Goal: Task Accomplishment & Management: Use online tool/utility

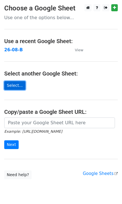
click at [17, 86] on link "Select..." at bounding box center [14, 85] width 21 height 9
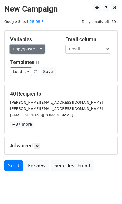
click at [31, 50] on link "Copy/paste..." at bounding box center [27, 49] width 34 height 9
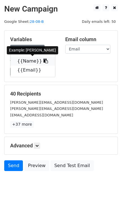
click at [24, 60] on link "{{Name}}" at bounding box center [32, 61] width 45 height 9
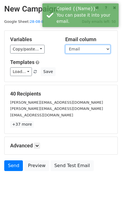
click at [73, 50] on select "Name Email" at bounding box center [87, 49] width 45 height 9
click at [65, 45] on select "Name Email" at bounding box center [87, 49] width 45 height 9
